Goal: Transaction & Acquisition: Purchase product/service

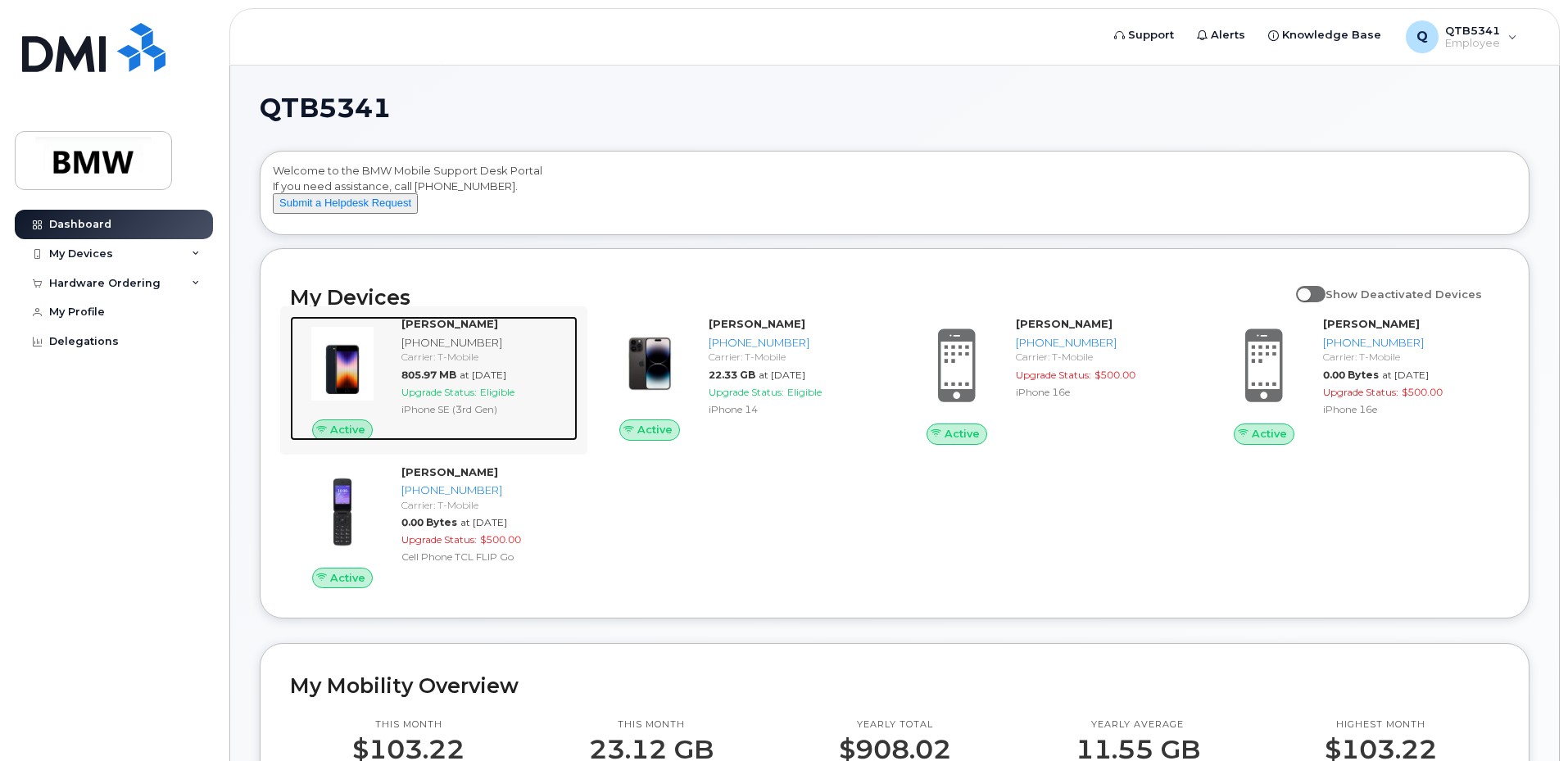
click at [526, 416] on div "Johnnie Dale 864-478-5732 Carrier: T-Mobile 805.97 MB at Sep 01, 2025 Upgrade S…" at bounding box center [487, 378] width 183 height 125
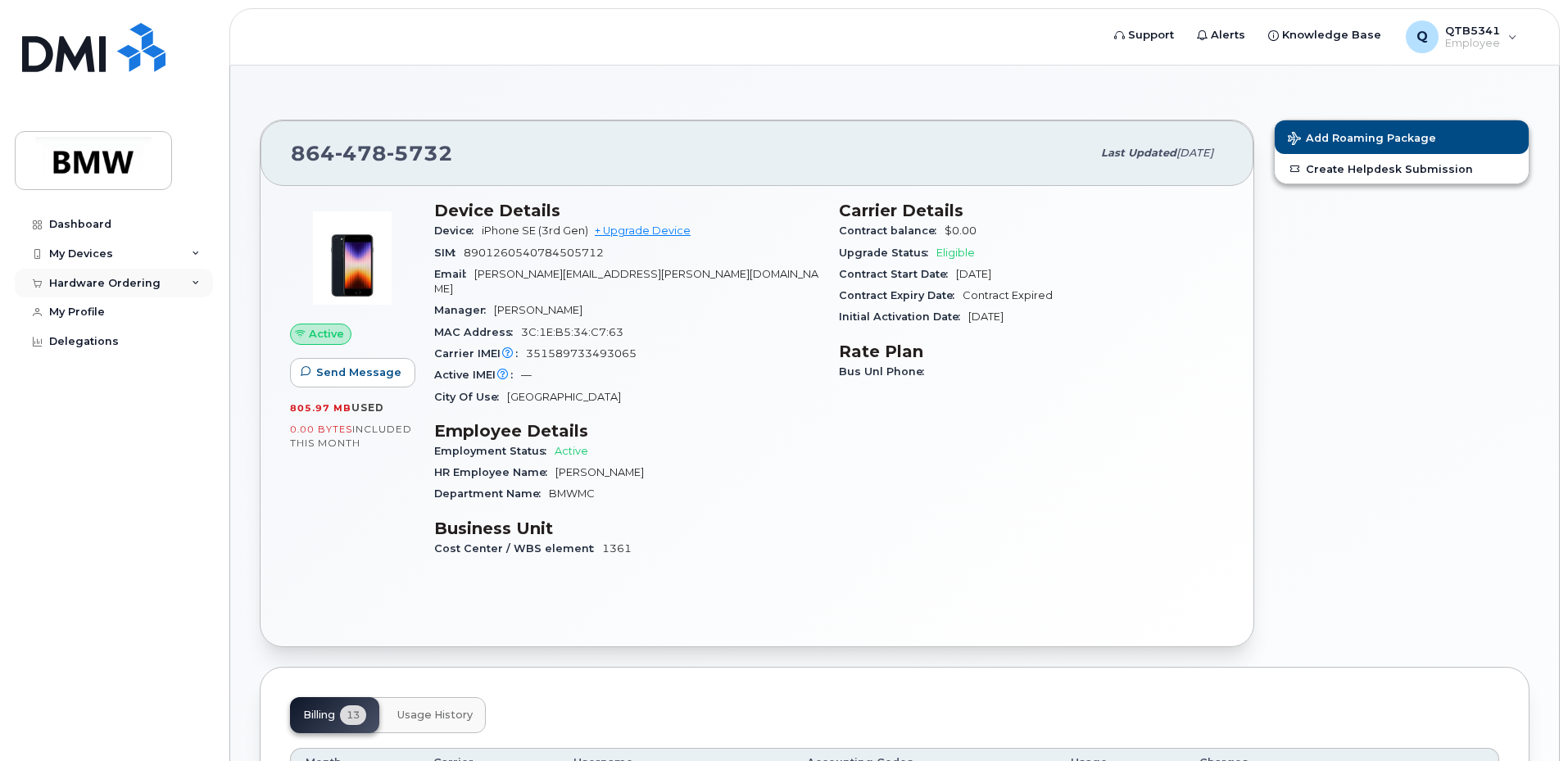
click at [178, 285] on div "Hardware Ordering" at bounding box center [114, 283] width 199 height 29
click at [95, 340] on div "New Order" at bounding box center [88, 344] width 62 height 15
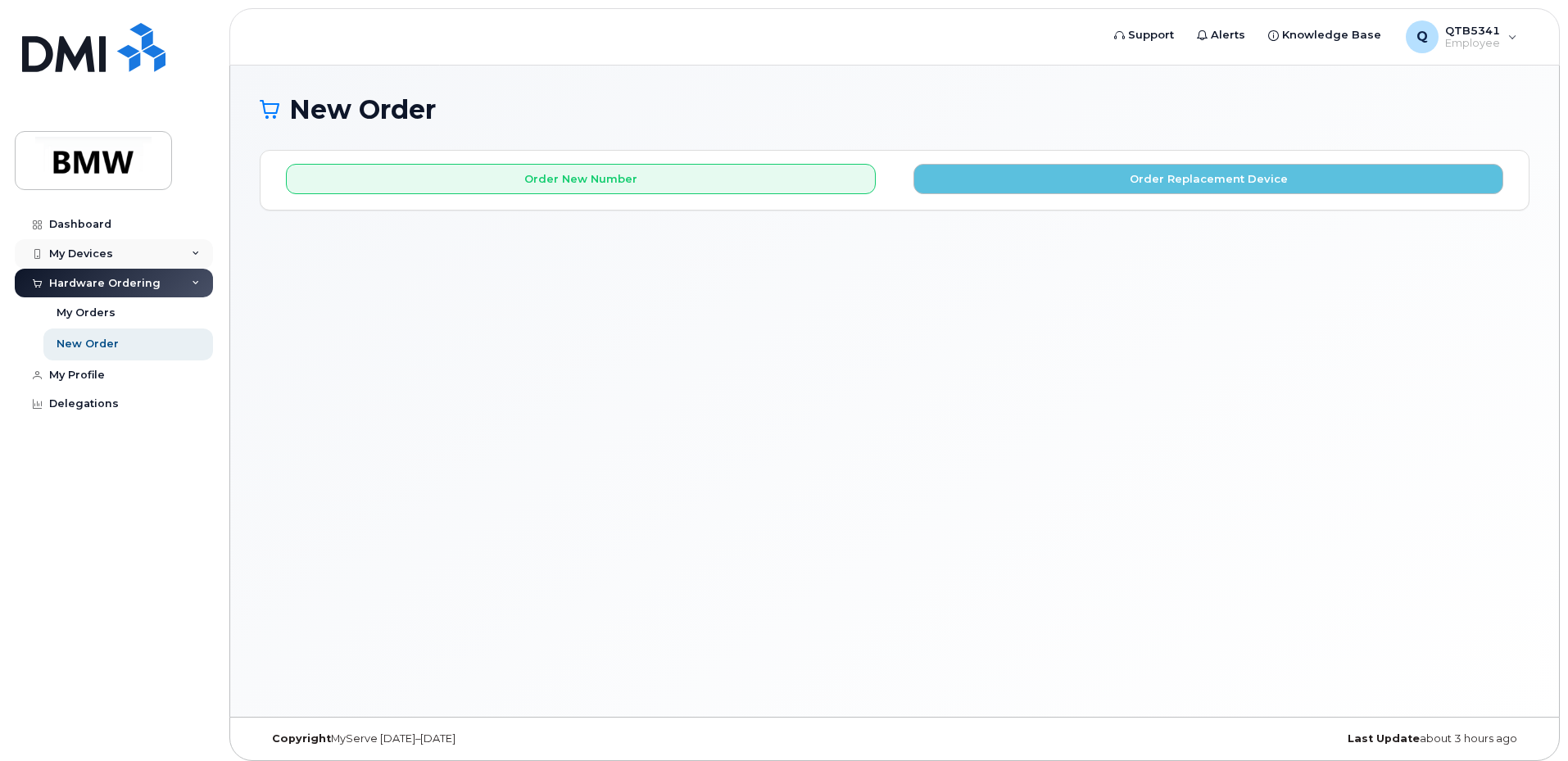
click at [104, 255] on div "My Devices" at bounding box center [81, 254] width 64 height 13
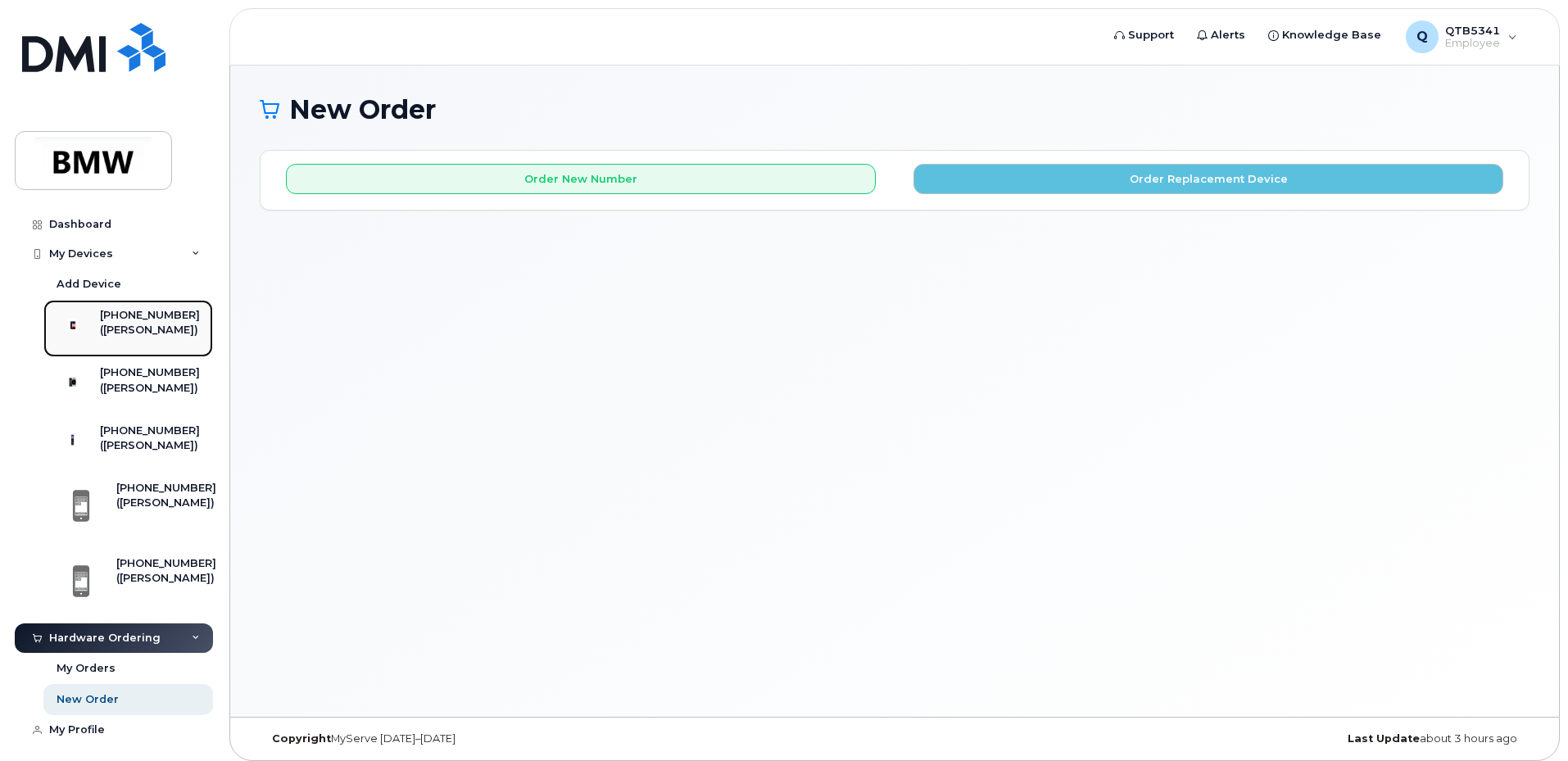
click at [180, 322] on div "[PHONE_NUMBER]" at bounding box center [149, 316] width 100 height 15
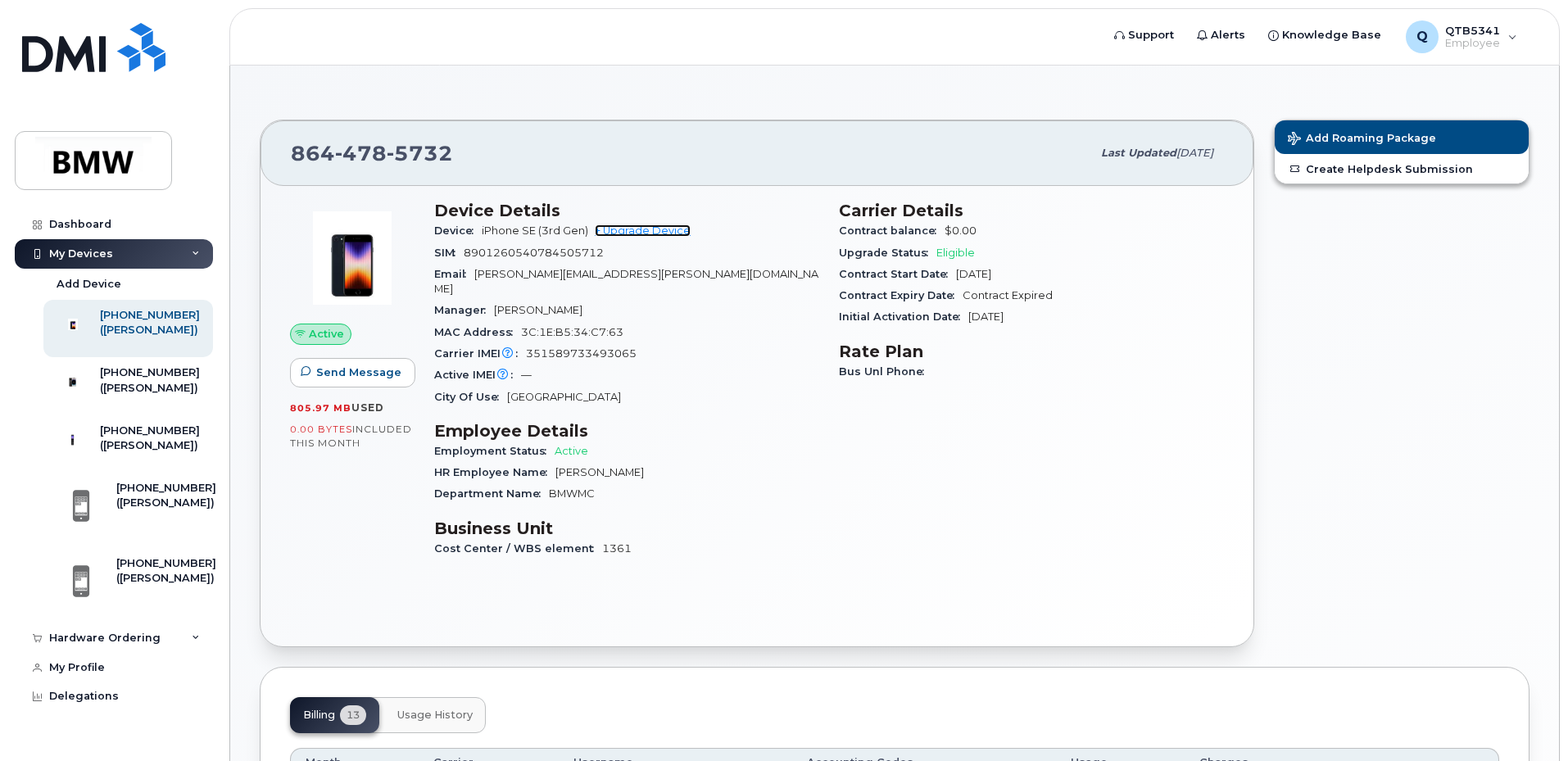
click at [642, 230] on link "+ Upgrade Device" at bounding box center [642, 230] width 95 height 13
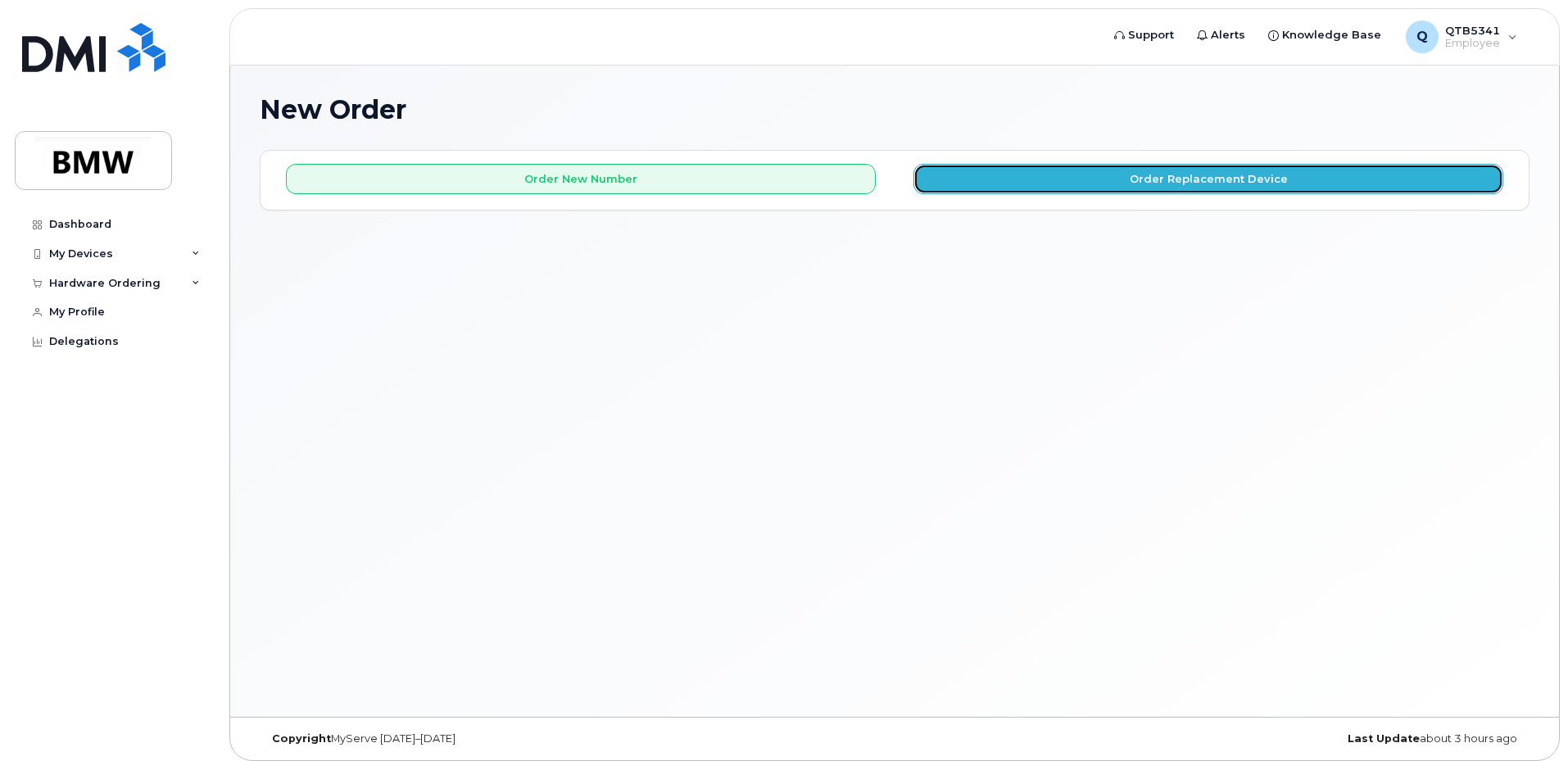
click at [1053, 167] on button "Order Replacement Device" at bounding box center [1209, 179] width 590 height 30
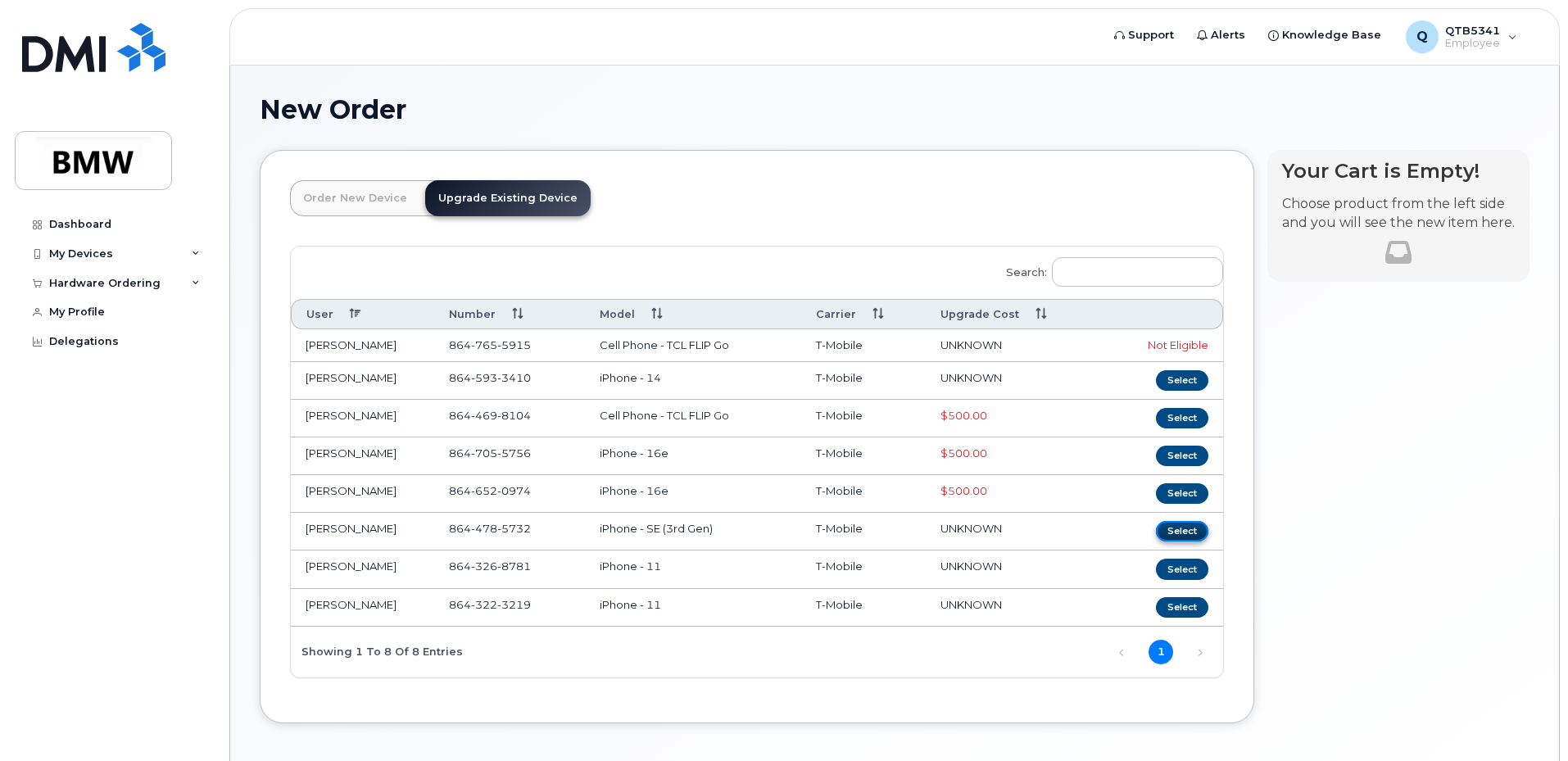
click at [1180, 527] on button "Select" at bounding box center [1182, 531] width 53 height 20
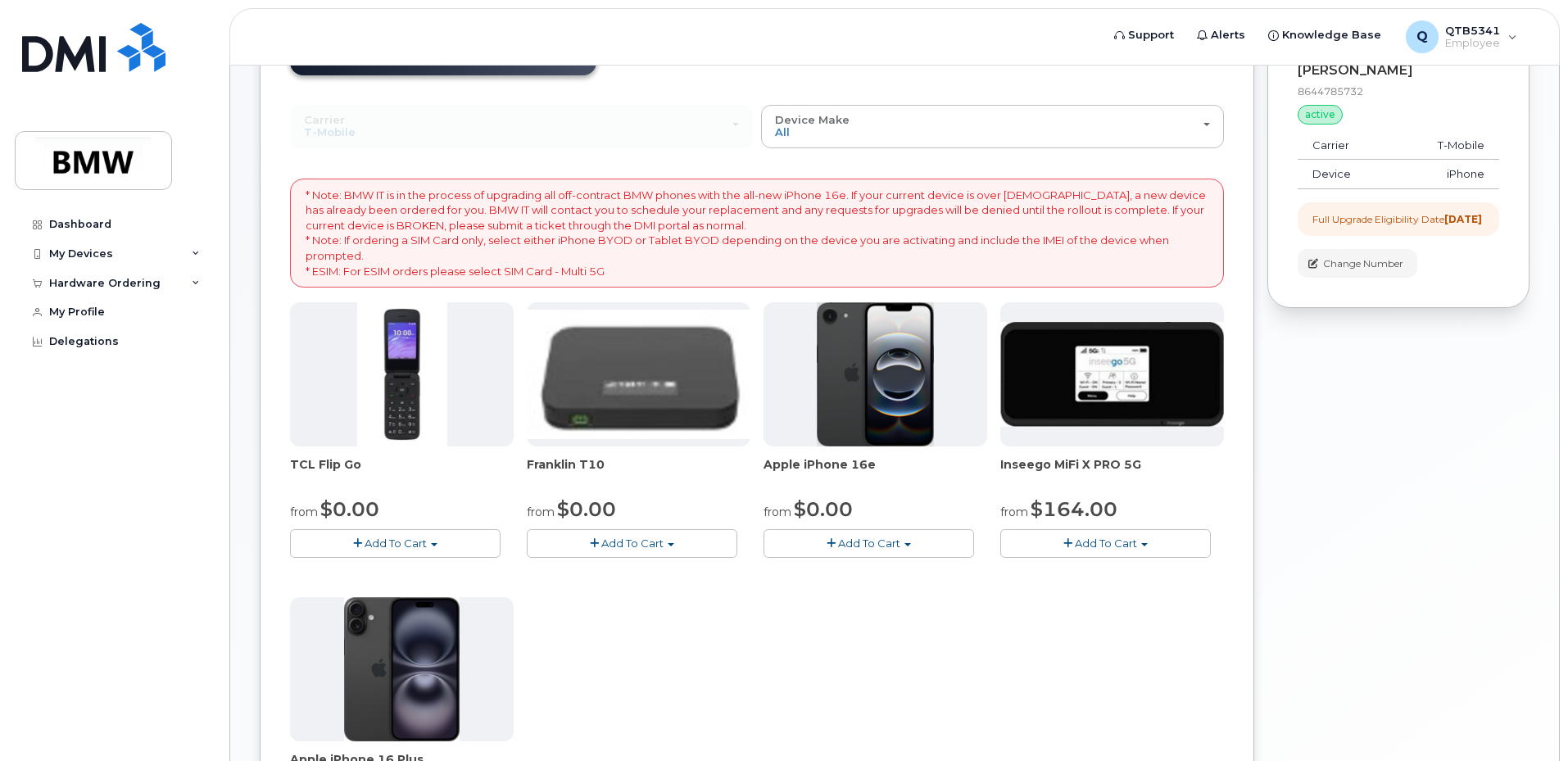
scroll to position [327, 0]
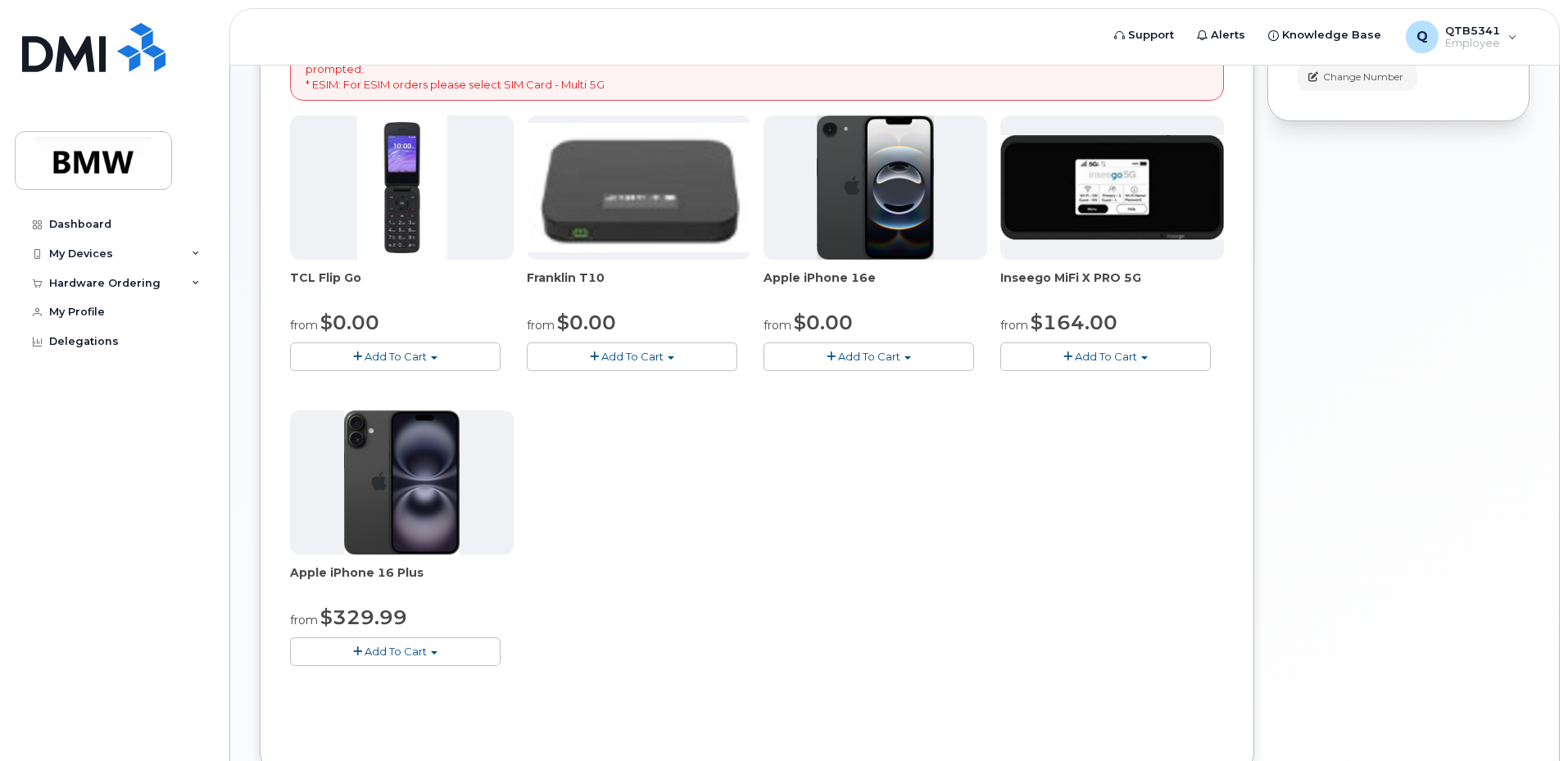
click at [864, 227] on img at bounding box center [875, 188] width 118 height 144
click at [849, 353] on span "Add To Cart" at bounding box center [869, 357] width 62 height 13
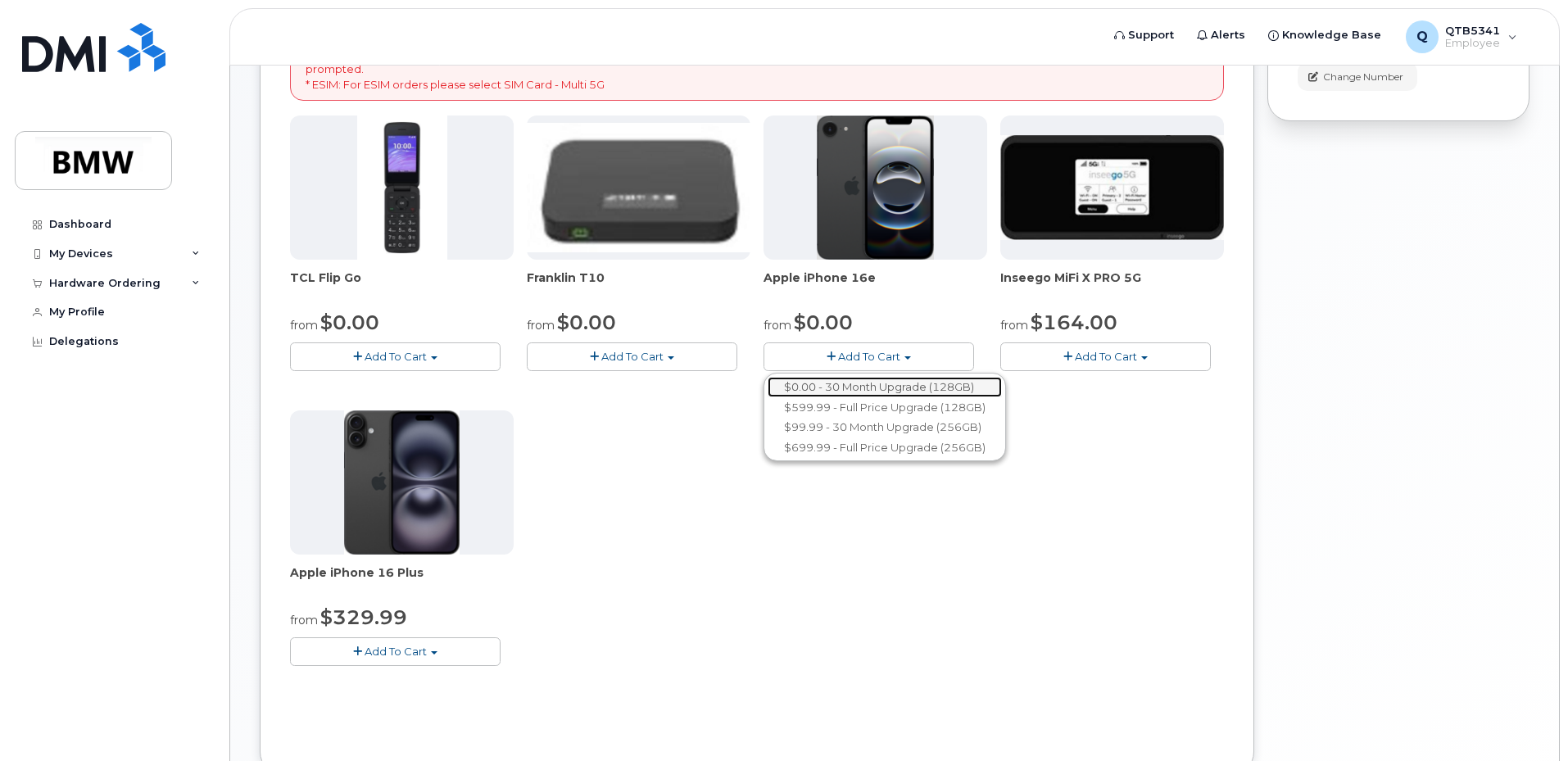
click at [841, 384] on link "$0.00 - 30 Month Upgrade (128GB)" at bounding box center [885, 387] width 235 height 20
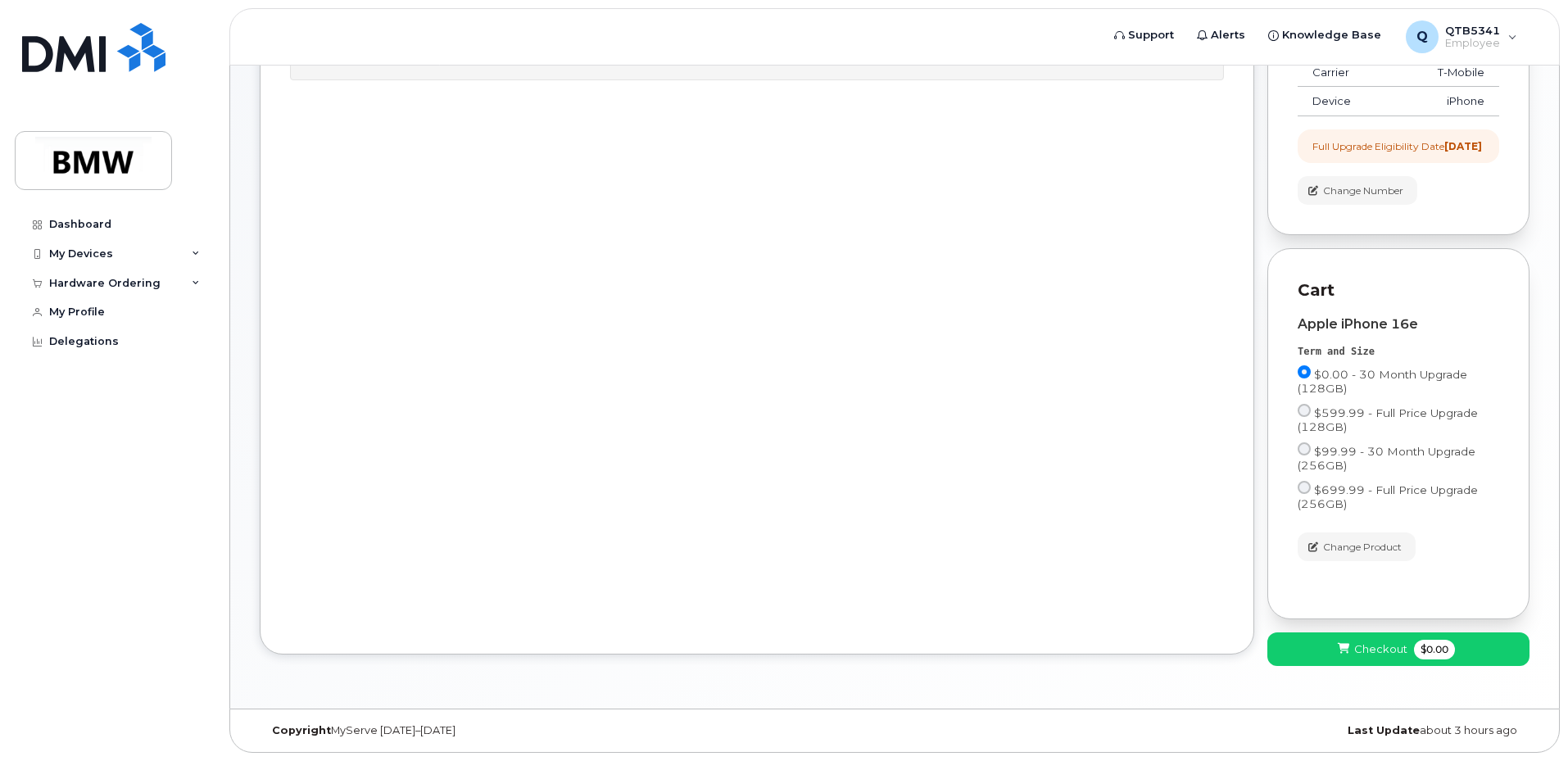
scroll to position [0, 0]
click at [1355, 649] on span "Checkout" at bounding box center [1381, 649] width 54 height 16
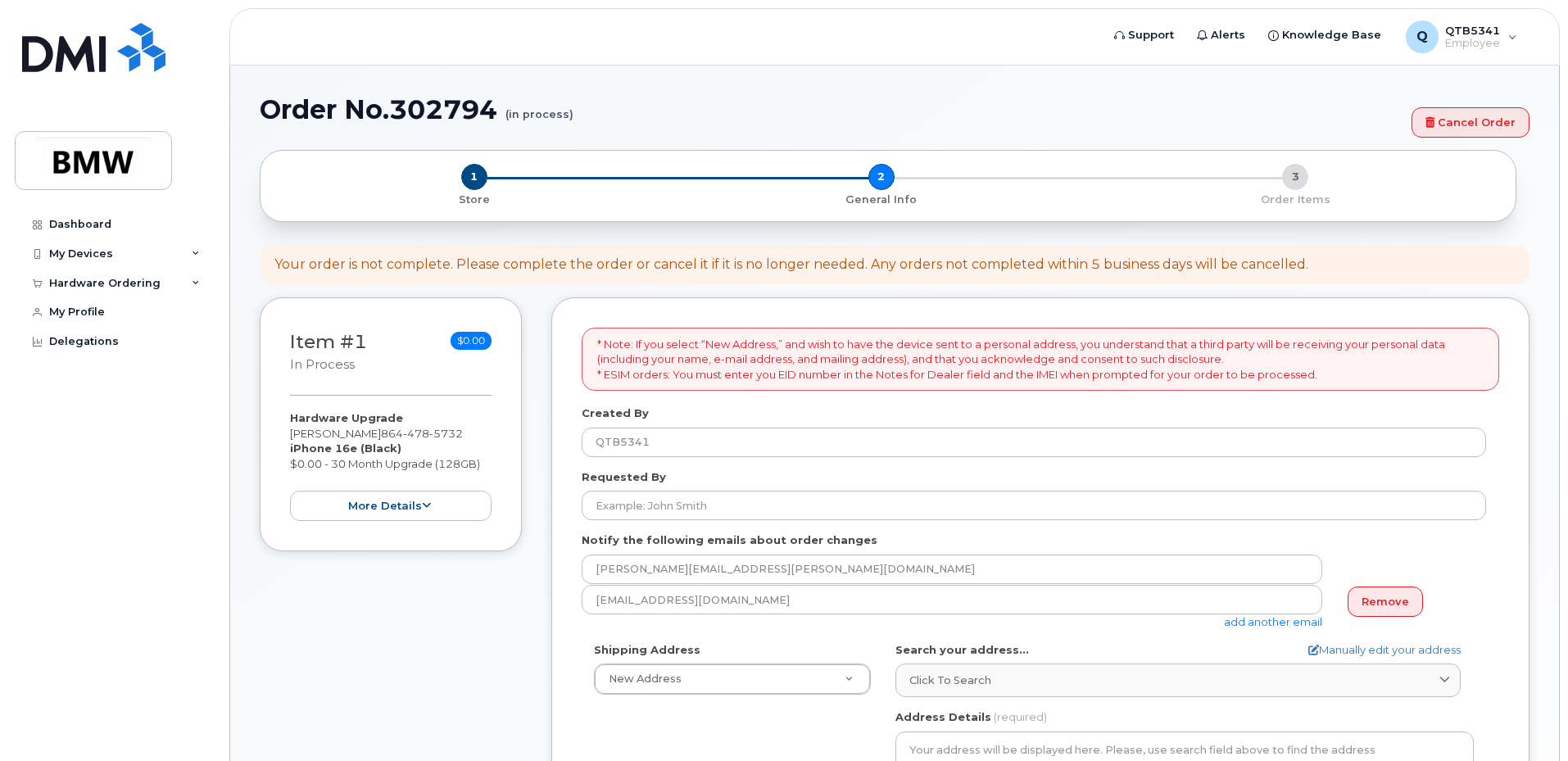
select select
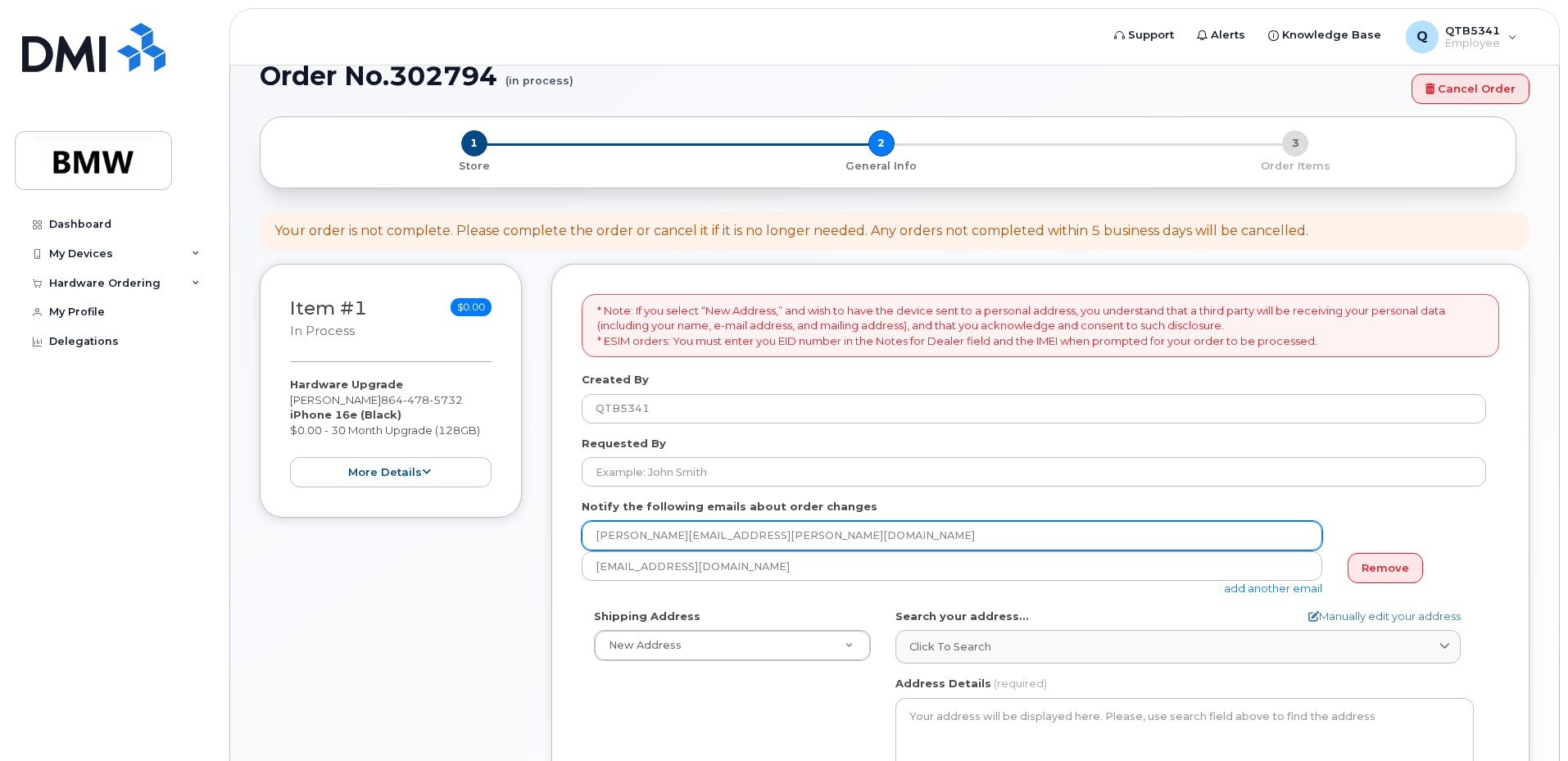
scroll to position [33, 0]
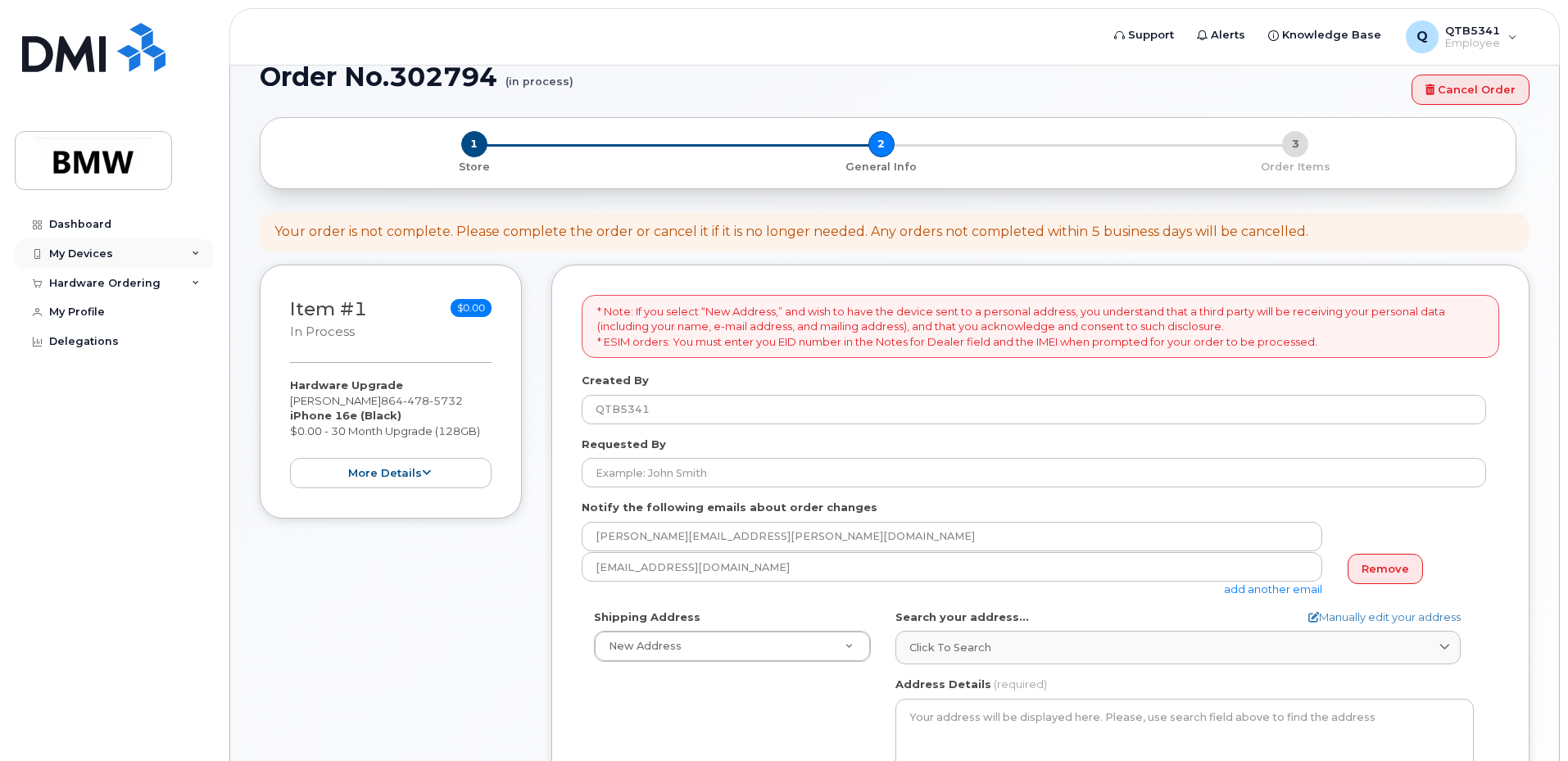
click at [96, 247] on div "My Devices" at bounding box center [81, 254] width 64 height 13
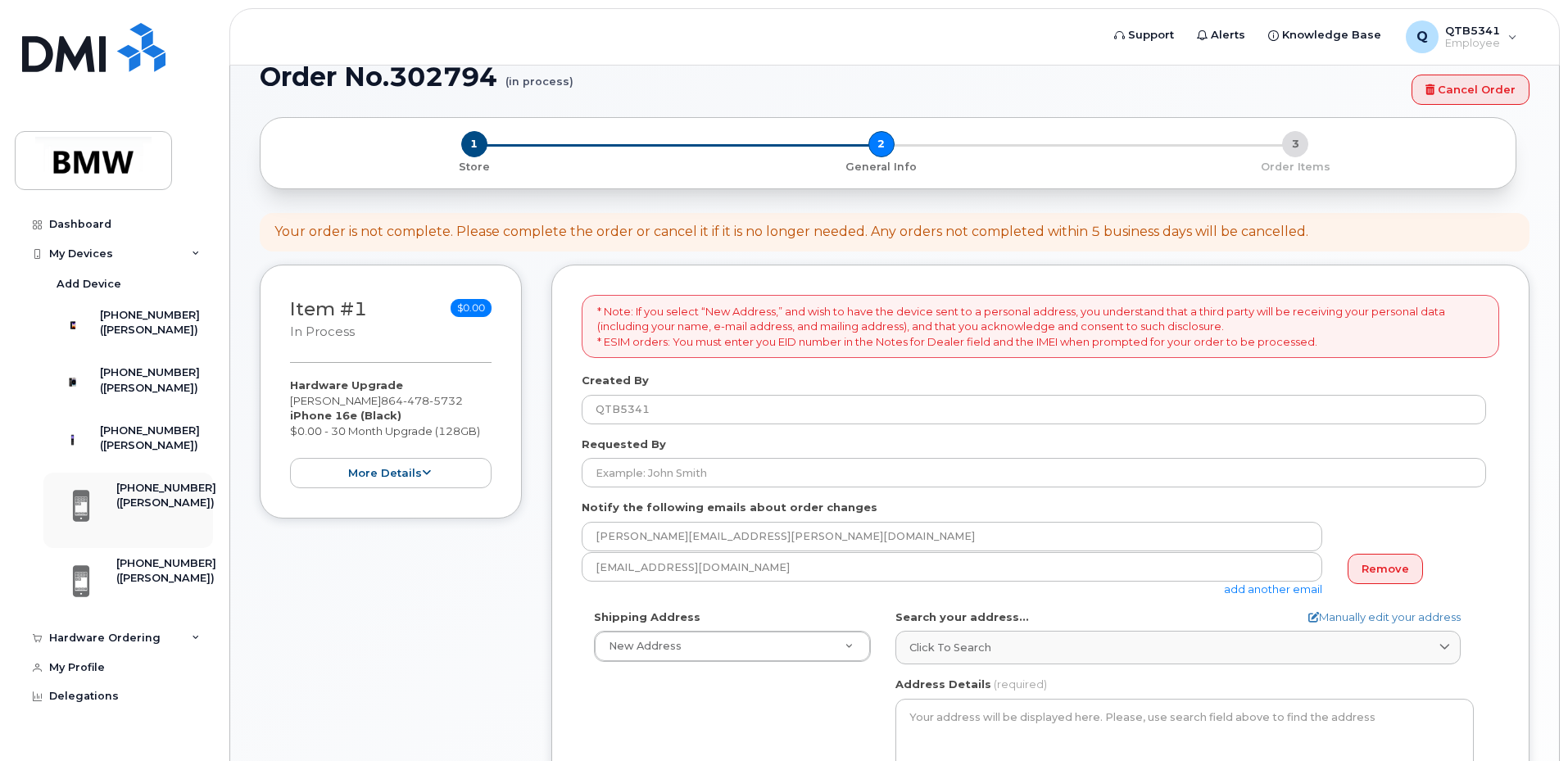
scroll to position [20, 0]
click at [147, 396] on div "([PERSON_NAME])" at bounding box center [149, 388] width 100 height 15
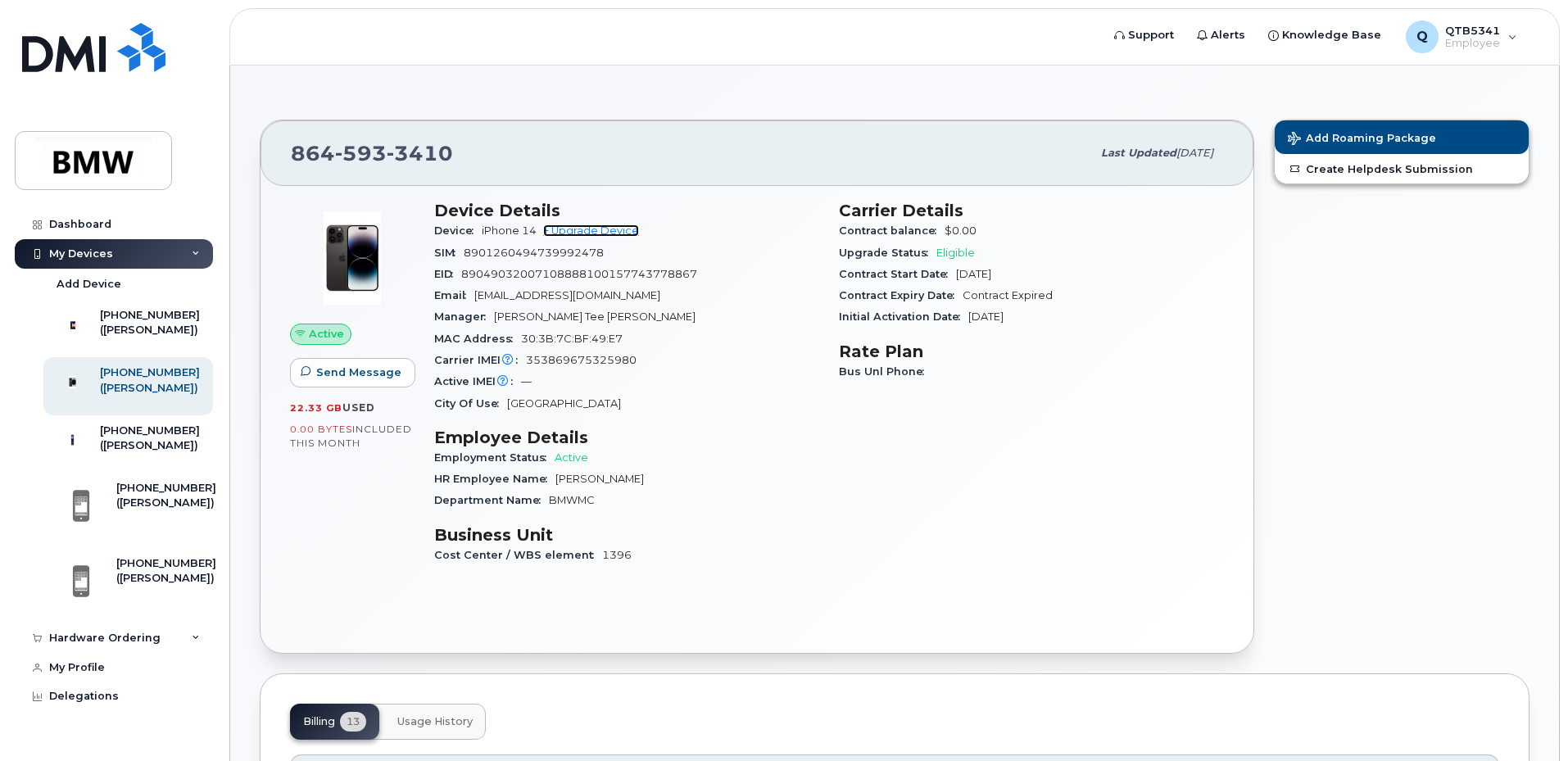
click at [588, 226] on link "+ Upgrade Device" at bounding box center [591, 230] width 95 height 13
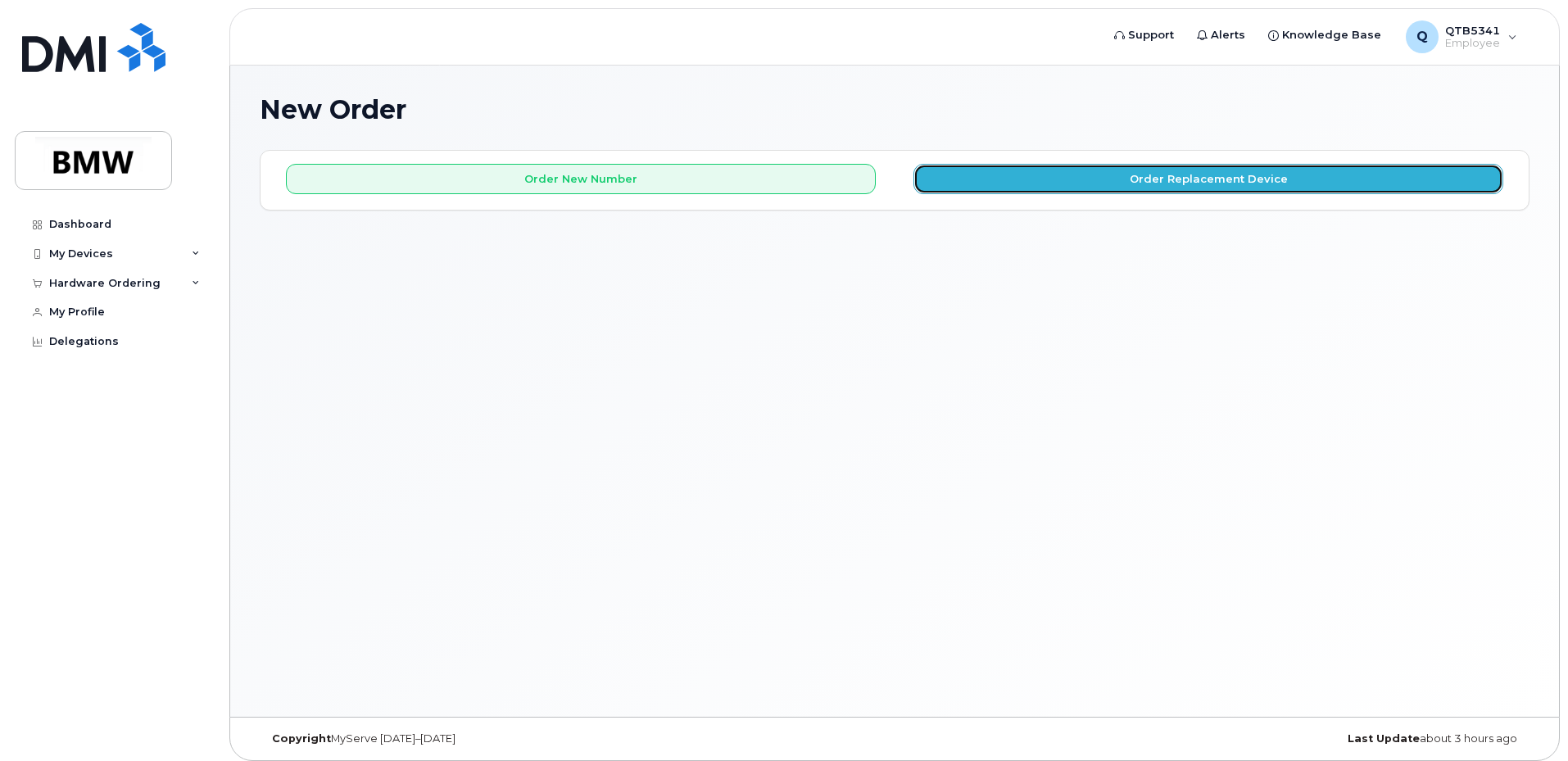
click at [1181, 186] on button "Order Replacement Device" at bounding box center [1209, 179] width 590 height 30
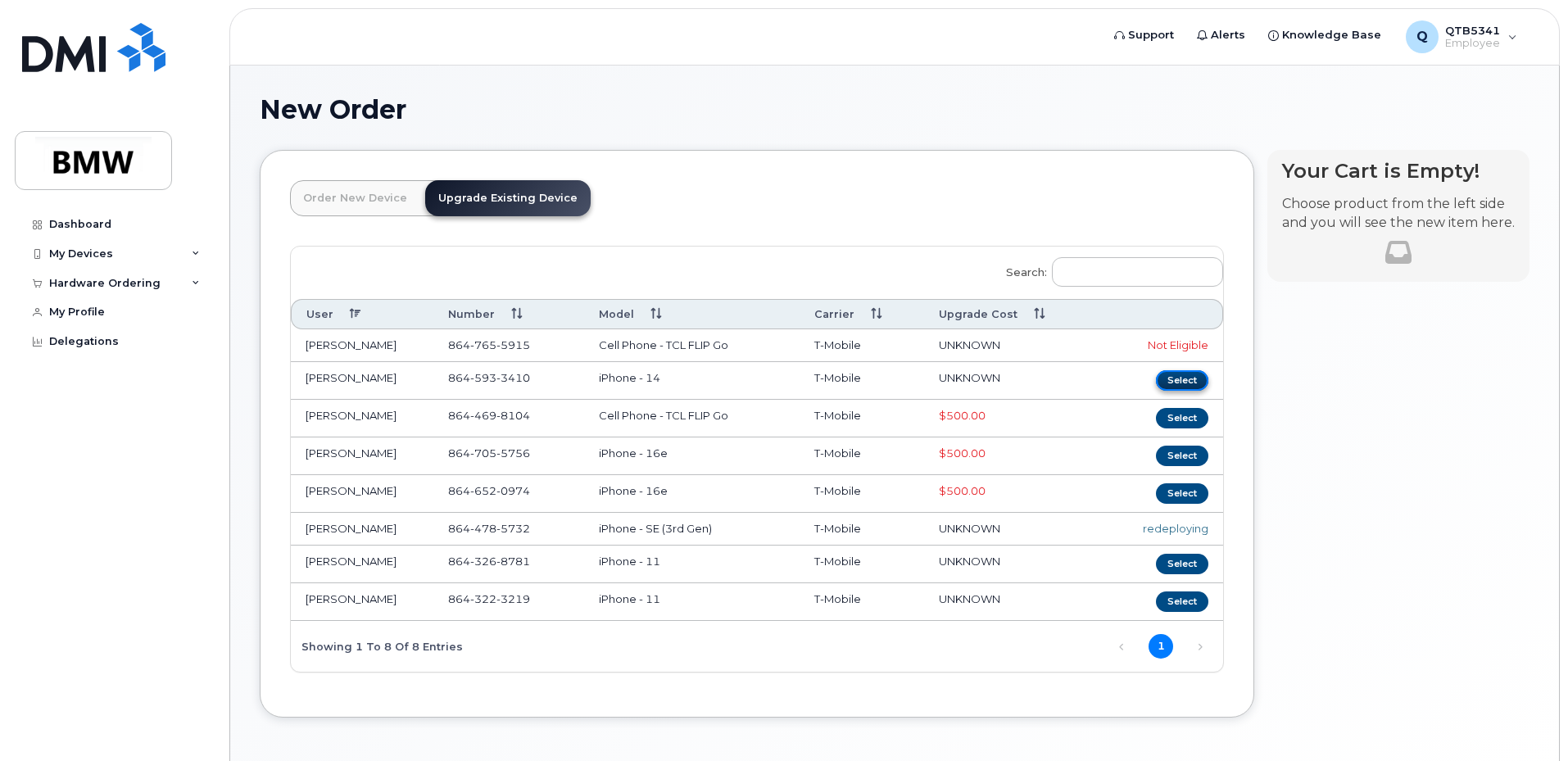
click at [1184, 388] on button "Select" at bounding box center [1182, 380] width 53 height 20
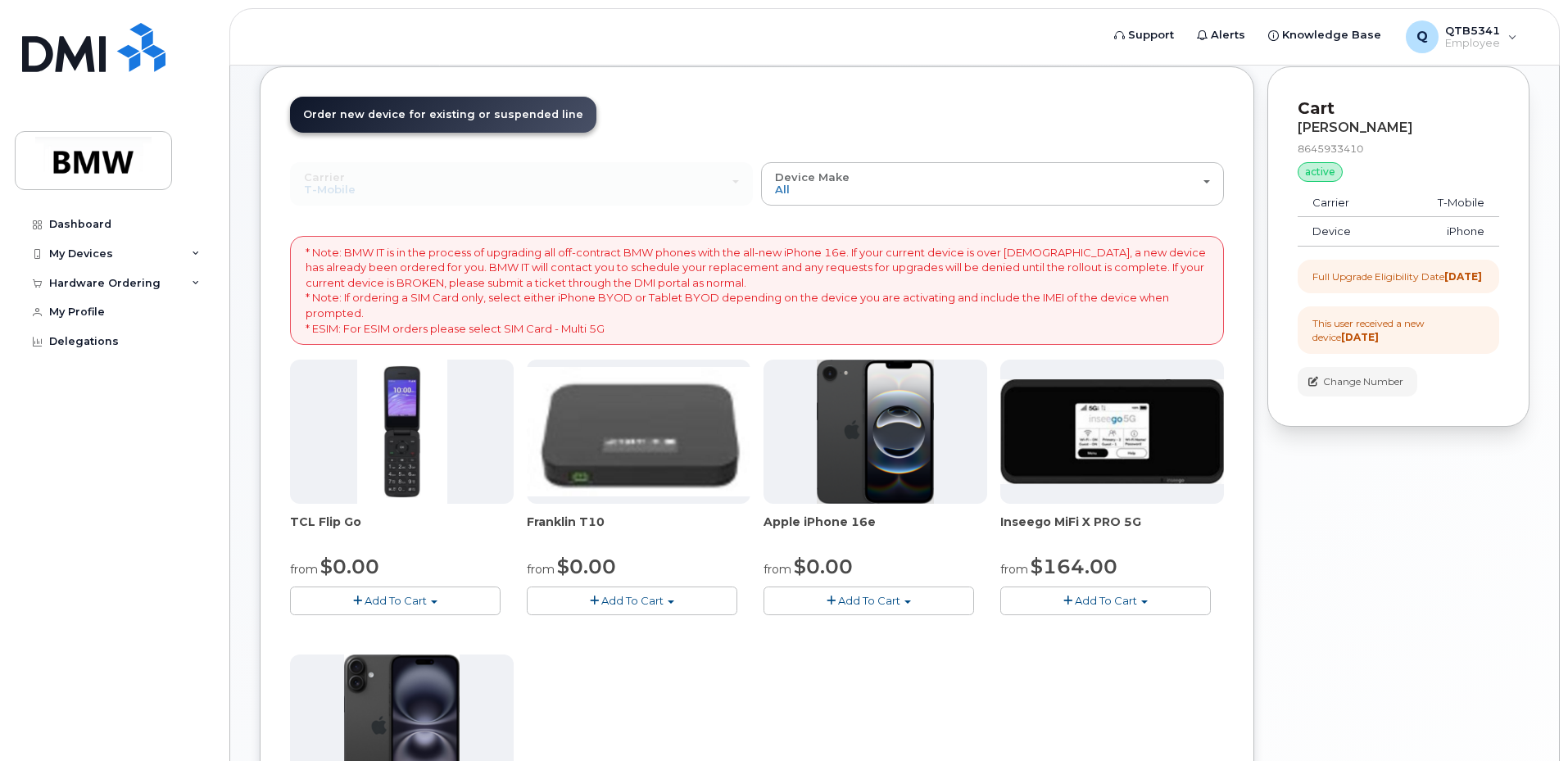
scroll to position [327, 0]
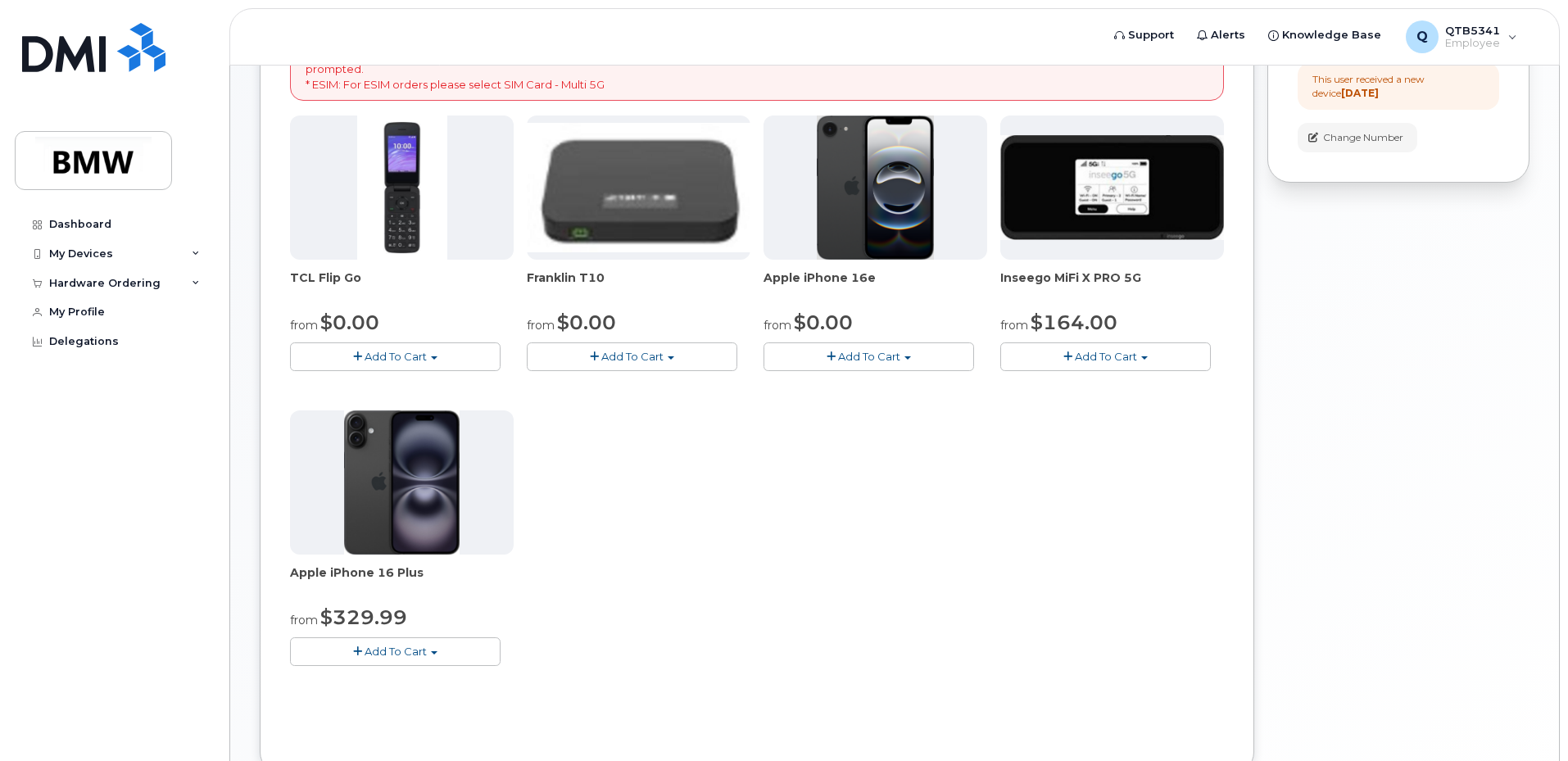
click at [1117, 359] on span "Add To Cart" at bounding box center [1106, 357] width 62 height 13
click at [1158, 313] on div "from $164.00" at bounding box center [1112, 322] width 224 height 28
click at [835, 356] on span "button" at bounding box center [831, 357] width 9 height 11
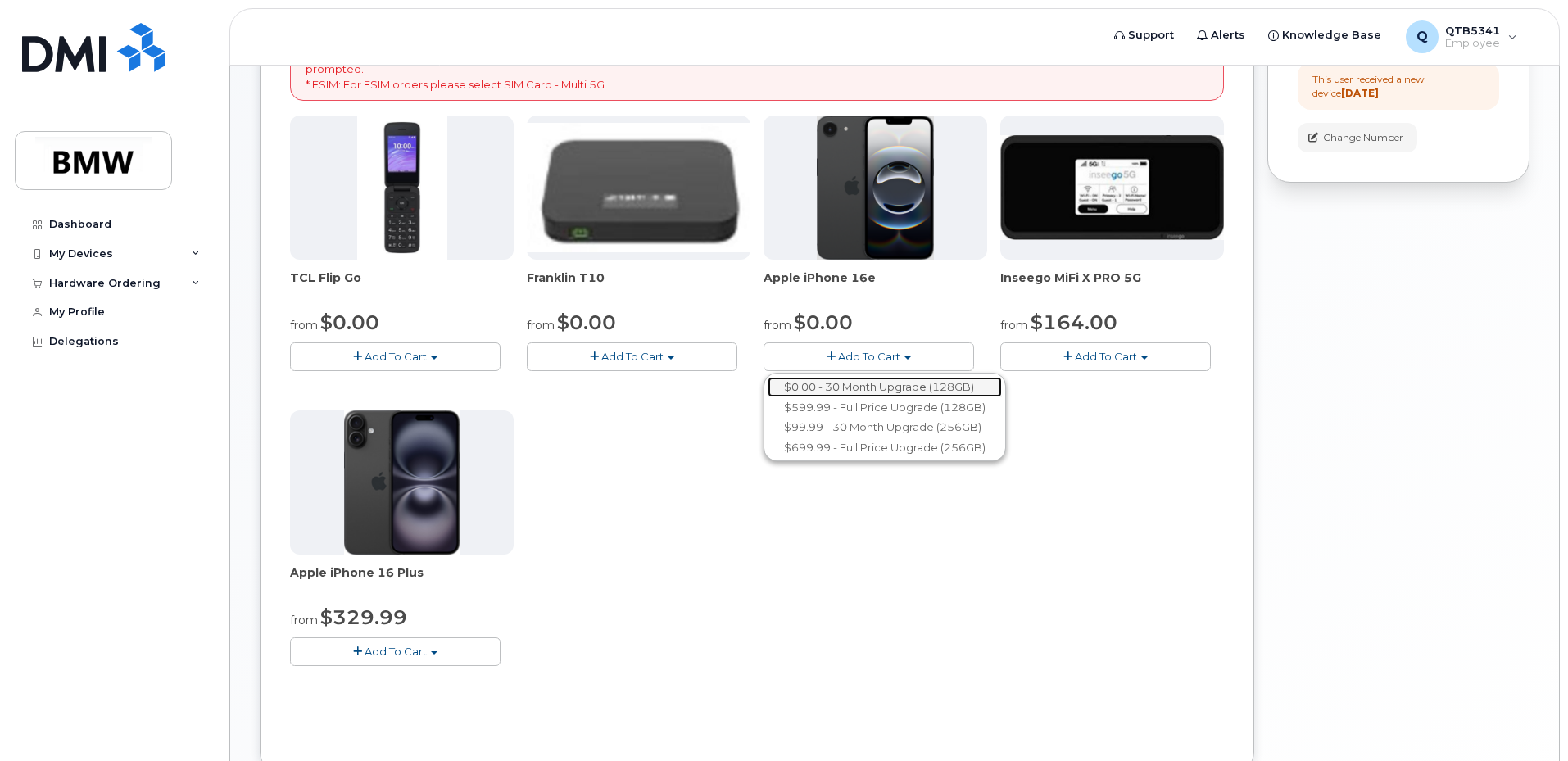
click at [830, 383] on link "$0.00 - 30 Month Upgrade (128GB)" at bounding box center [885, 387] width 235 height 20
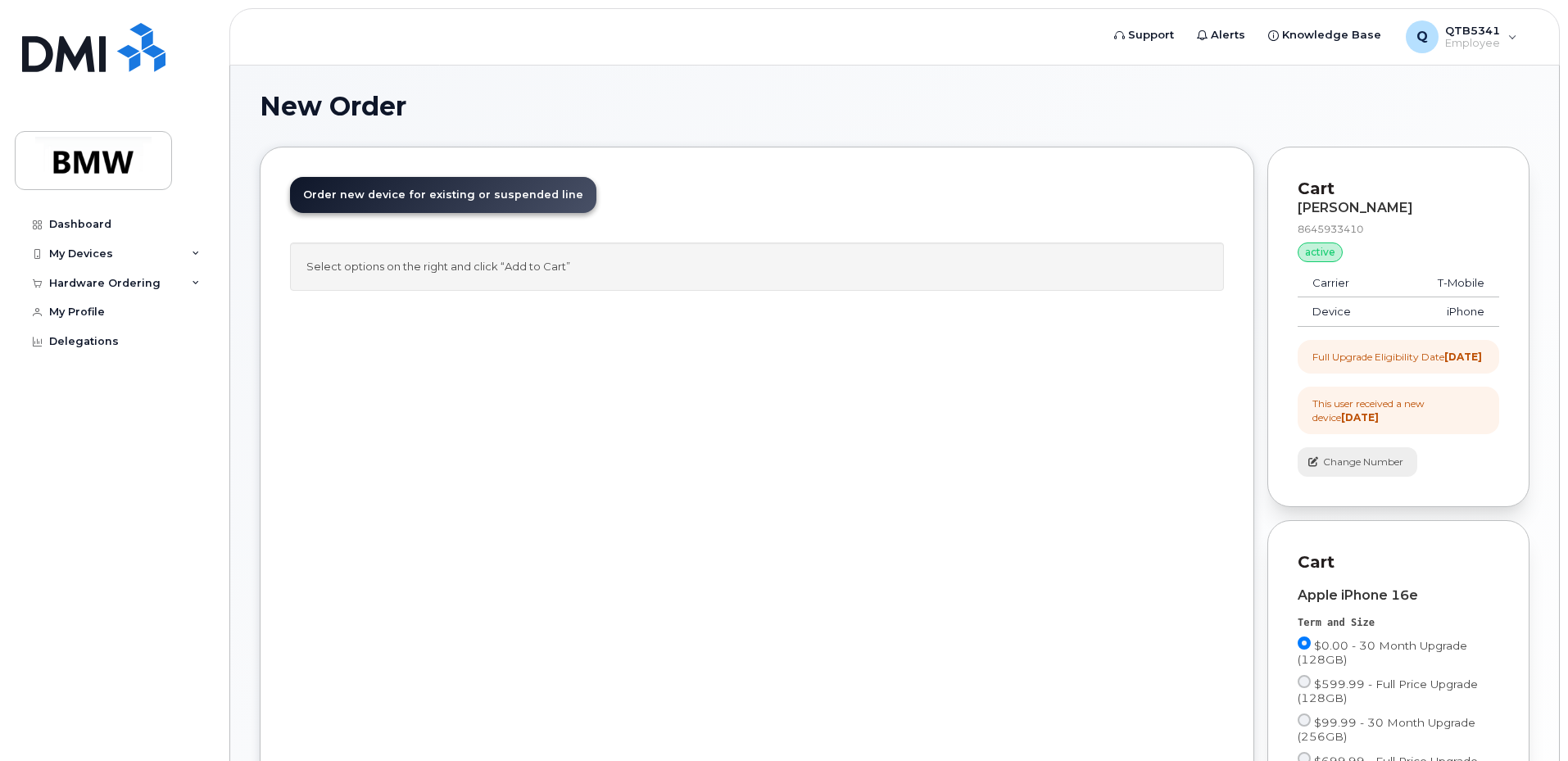
scroll to position [0, 0]
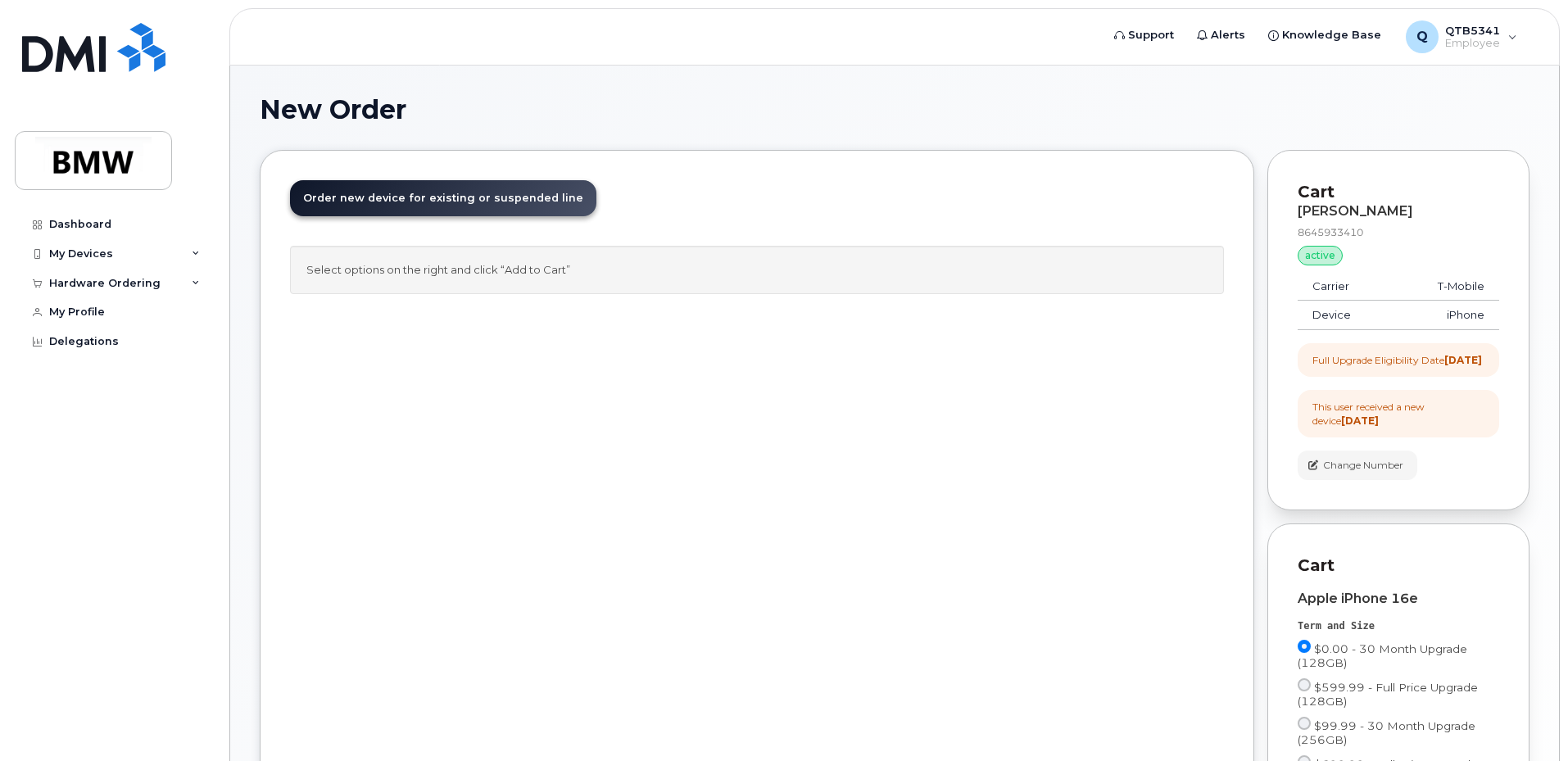
click at [1381, 419] on div "This user received a new device 8 months ago" at bounding box center [1398, 413] width 172 height 28
click at [99, 222] on div "Dashboard" at bounding box center [80, 224] width 62 height 13
